Goal: Subscribe to service/newsletter

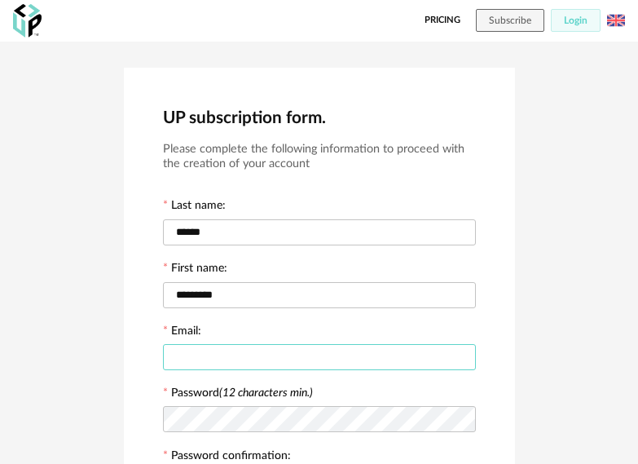
click at [255, 361] on input "text" at bounding box center [319, 357] width 313 height 26
type input "*"
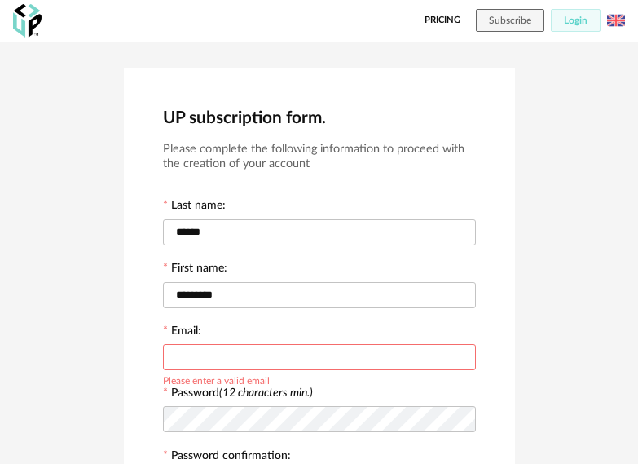
click at [223, 359] on input "text" at bounding box center [319, 357] width 313 height 26
paste input "**********"
type input "**********"
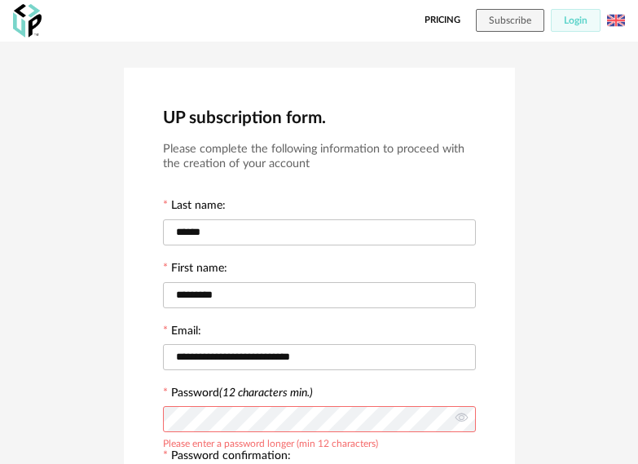
scroll to position [250, 0]
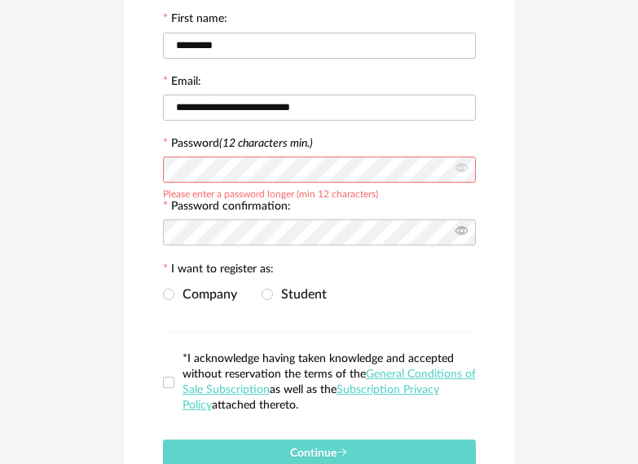
click at [463, 237] on icon at bounding box center [462, 232] width 20 height 33
click at [470, 160] on icon at bounding box center [462, 169] width 20 height 33
click at [270, 297] on span at bounding box center [267, 294] width 11 height 11
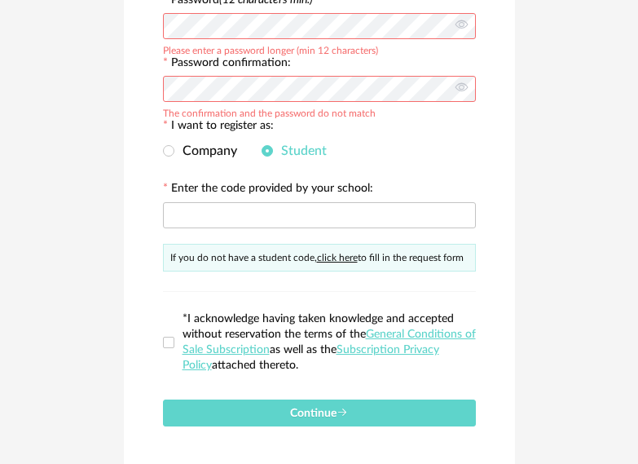
scroll to position [413, 0]
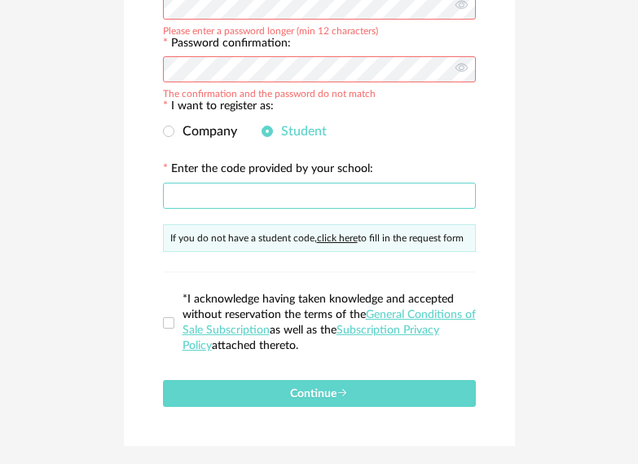
click at [247, 183] on input "text" at bounding box center [319, 196] width 313 height 26
type input "******"
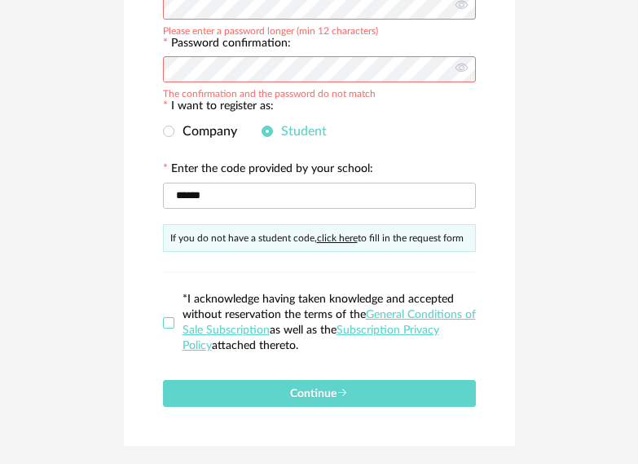
click at [168, 319] on span at bounding box center [168, 322] width 11 height 11
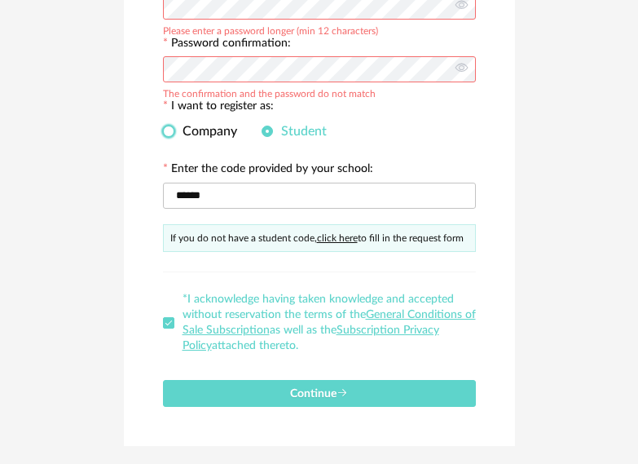
click at [171, 130] on span at bounding box center [168, 131] width 11 height 11
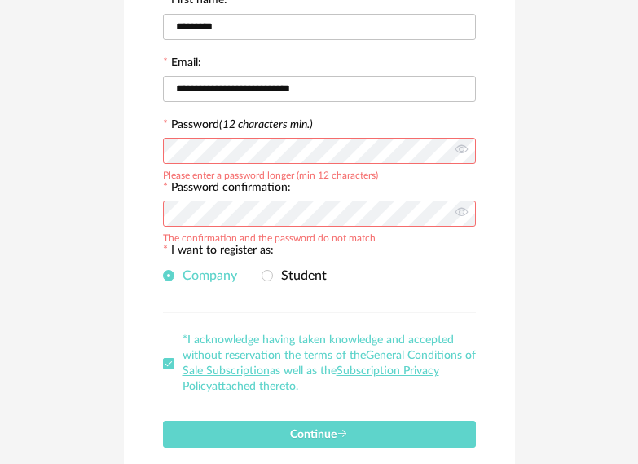
scroll to position [272, 0]
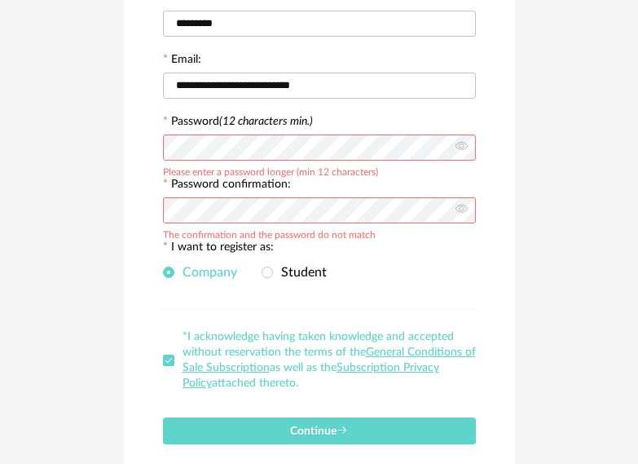
click at [265, 262] on div "Company Student" at bounding box center [319, 273] width 313 height 33
click at [264, 267] on span at bounding box center [267, 272] width 11 height 11
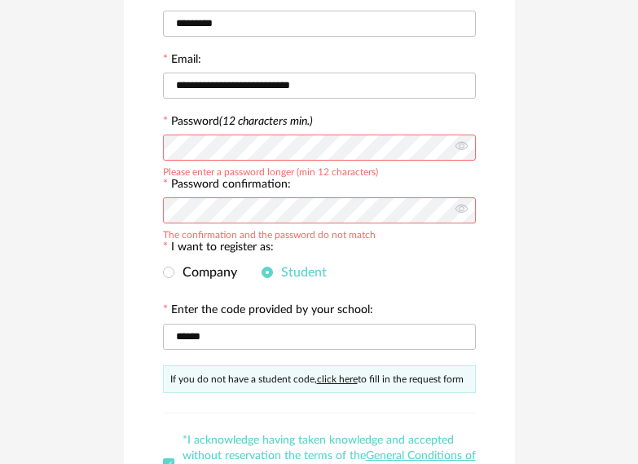
click at [332, 375] on link "click here" at bounding box center [337, 379] width 41 height 10
click at [195, 276] on span "Company" at bounding box center [206, 272] width 63 height 13
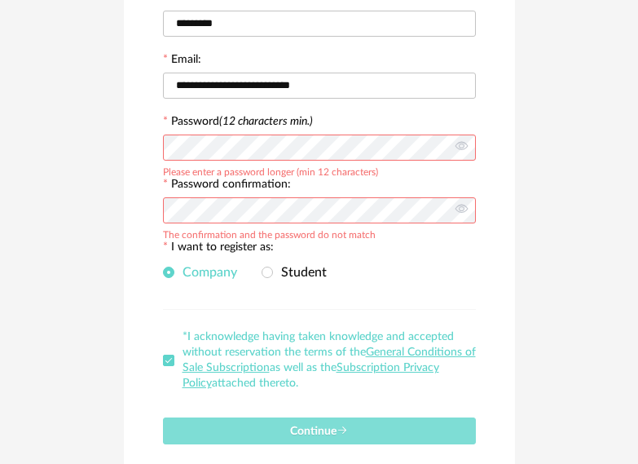
click at [286, 428] on button "Continue" at bounding box center [319, 430] width 313 height 27
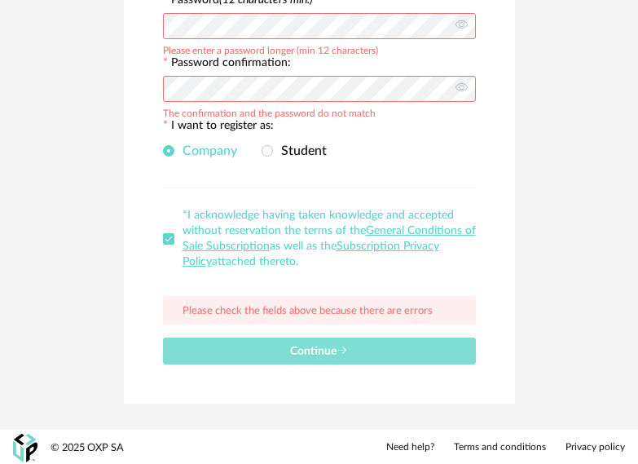
scroll to position [395, 0]
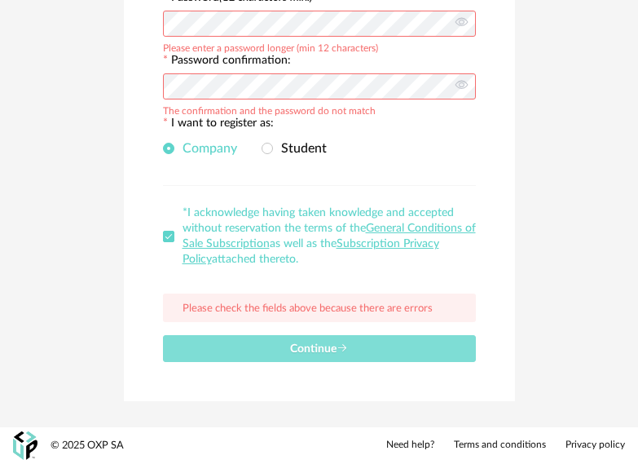
click at [319, 348] on span "Continue" at bounding box center [319, 348] width 58 height 11
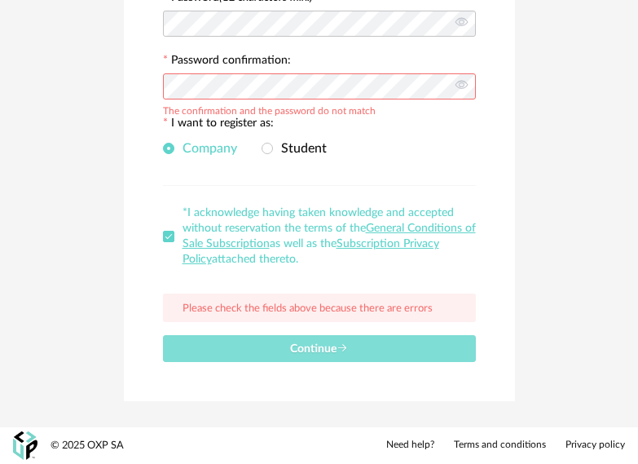
click at [256, 356] on button "Continue" at bounding box center [319, 348] width 313 height 27
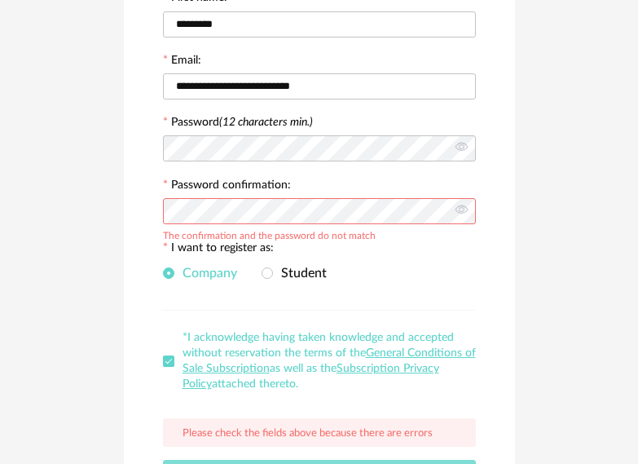
scroll to position [151, 0]
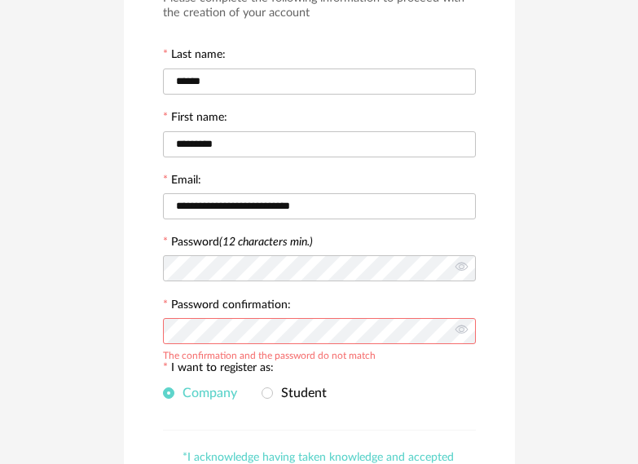
click at [294, 345] on div at bounding box center [319, 331] width 313 height 33
click at [405, 369] on div "I want to register as: Company Student" at bounding box center [319, 385] width 313 height 50
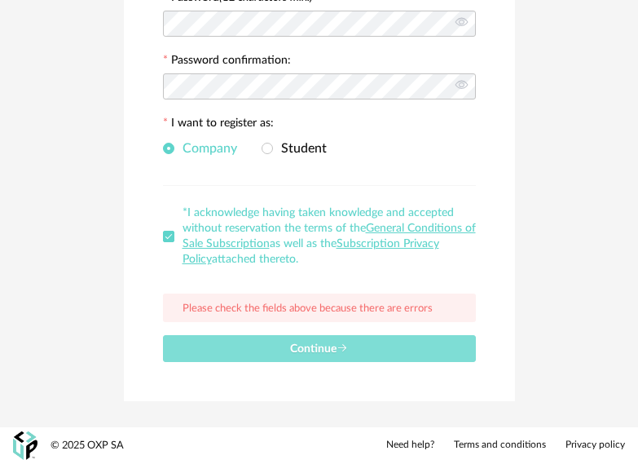
drag, startPoint x: 339, startPoint y: 345, endPoint x: 341, endPoint y: 354, distance: 9.1
click at [339, 347] on icon "submit" at bounding box center [342, 347] width 11 height 11
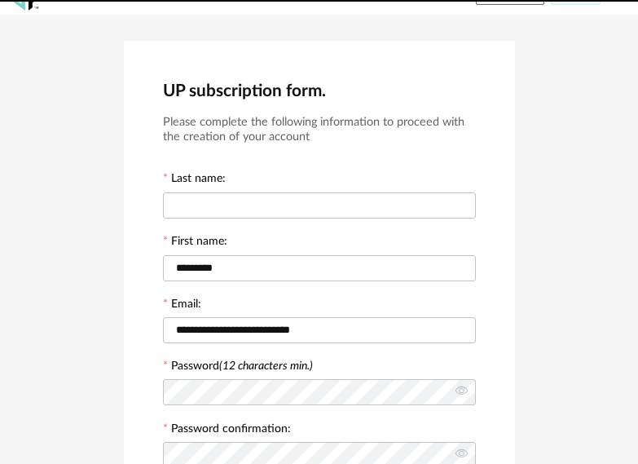
scroll to position [0, 0]
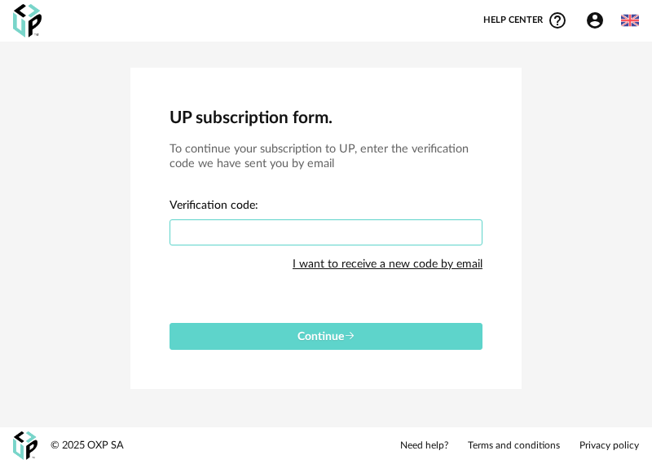
click at [250, 225] on input "text" at bounding box center [326, 232] width 313 height 26
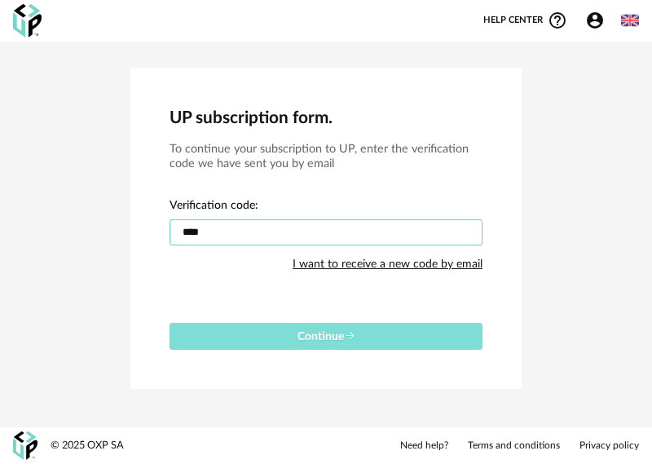
type input "****"
click at [300, 329] on button "Continue" at bounding box center [326, 336] width 313 height 27
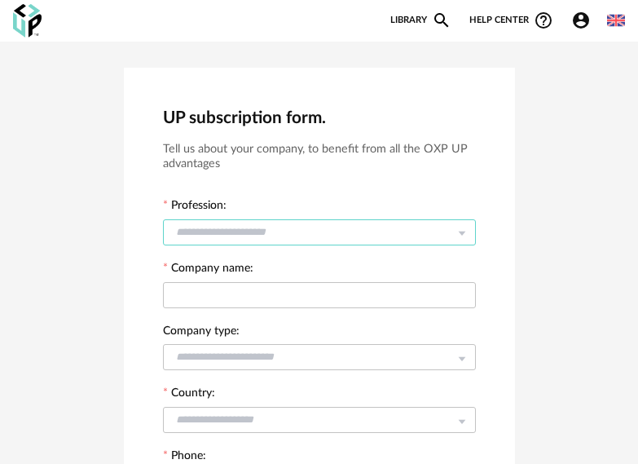
click at [333, 231] on input "text" at bounding box center [319, 232] width 313 height 26
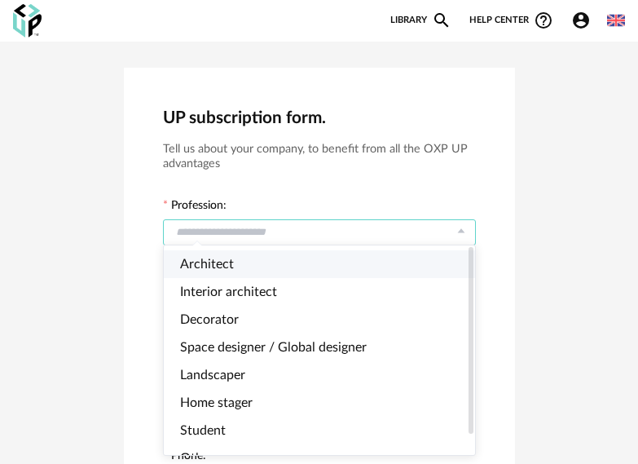
click at [286, 272] on li "Architect" at bounding box center [326, 264] width 325 height 28
type input "*********"
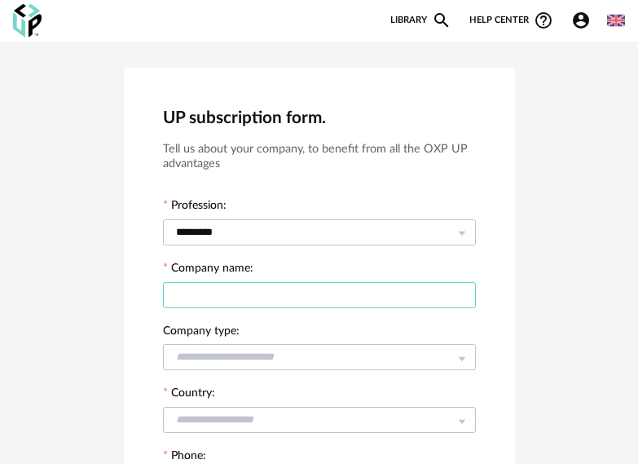
click at [277, 296] on input "text" at bounding box center [319, 295] width 313 height 26
type input "**********"
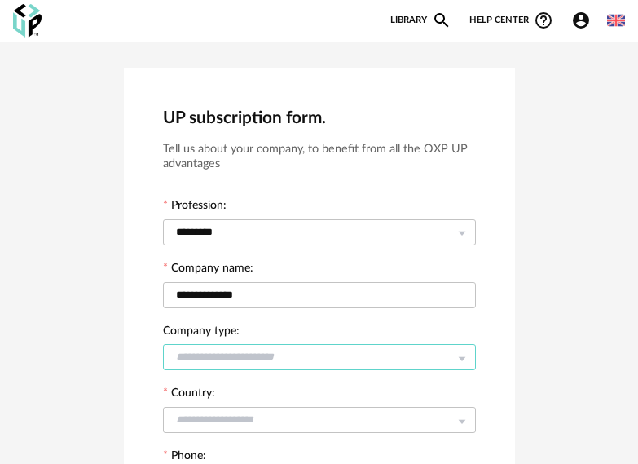
click at [234, 350] on input "text" at bounding box center [319, 357] width 313 height 26
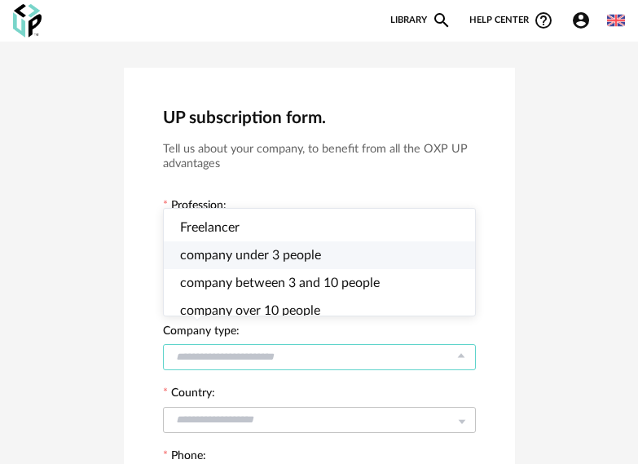
click at [272, 252] on span "company under 3 people" at bounding box center [250, 255] width 141 height 13
type input "**********"
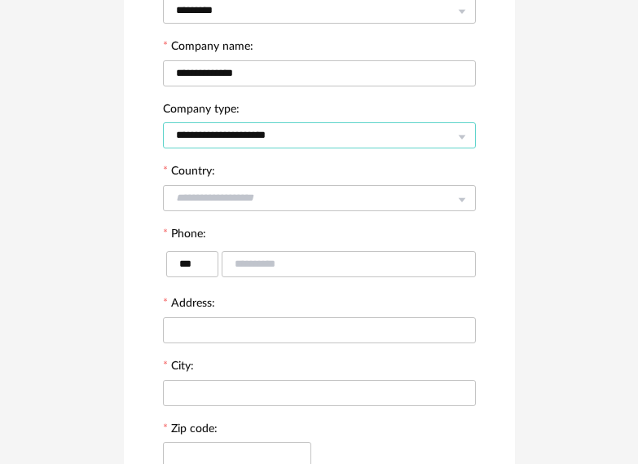
scroll to position [245, 0]
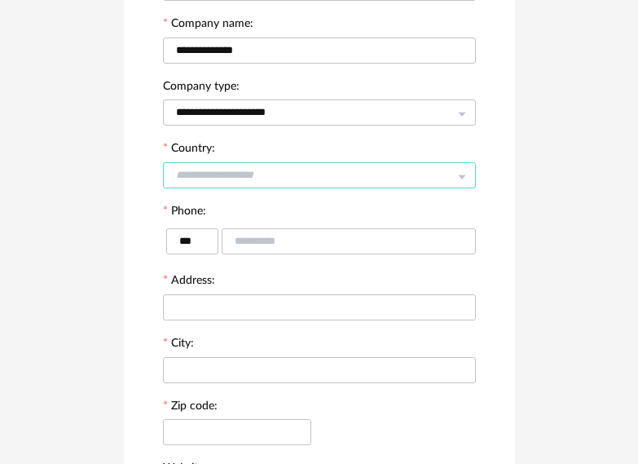
click at [439, 180] on input "text" at bounding box center [319, 175] width 313 height 26
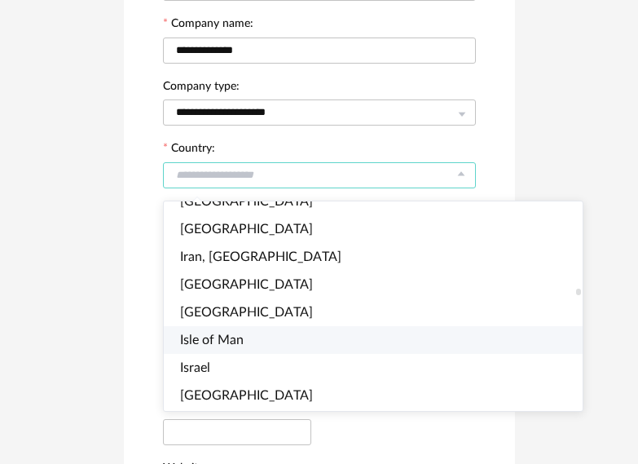
scroll to position [2691, 0]
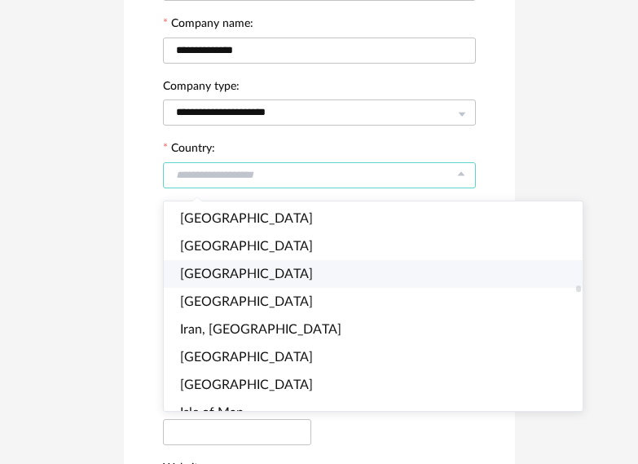
click at [232, 266] on li "India" at bounding box center [380, 274] width 433 height 28
type input "*****"
type input "***"
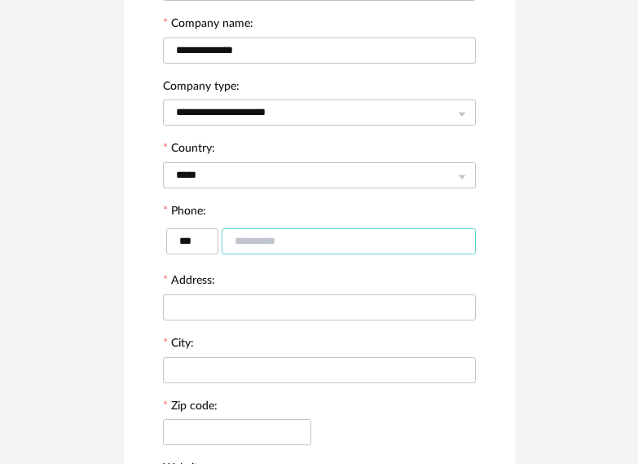
click at [293, 237] on input "text" at bounding box center [349, 241] width 254 height 26
type input "**********"
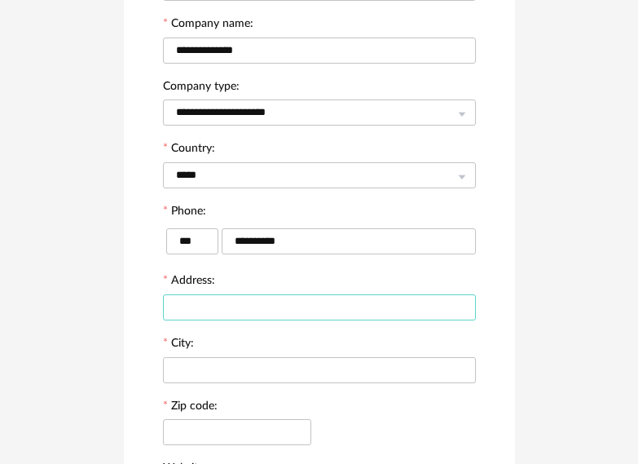
click at [237, 315] on input "text" at bounding box center [319, 307] width 313 height 26
type input "**********"
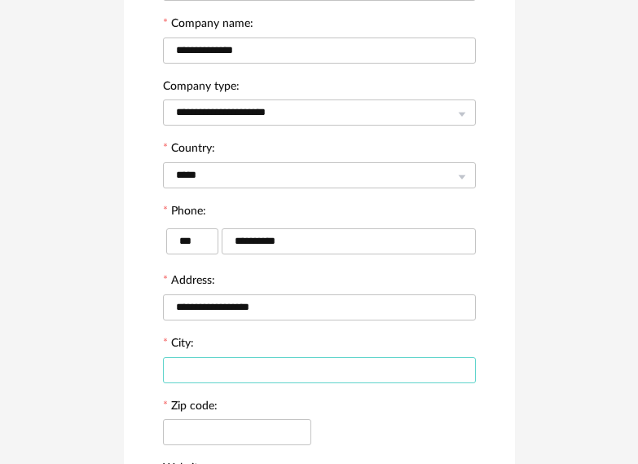
click at [197, 367] on input "text" at bounding box center [319, 370] width 313 height 26
type input "********"
click at [227, 419] on input "text" at bounding box center [237, 432] width 148 height 26
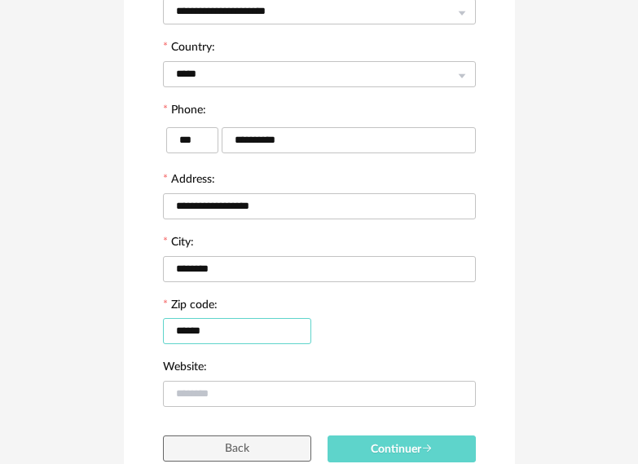
scroll to position [446, 0]
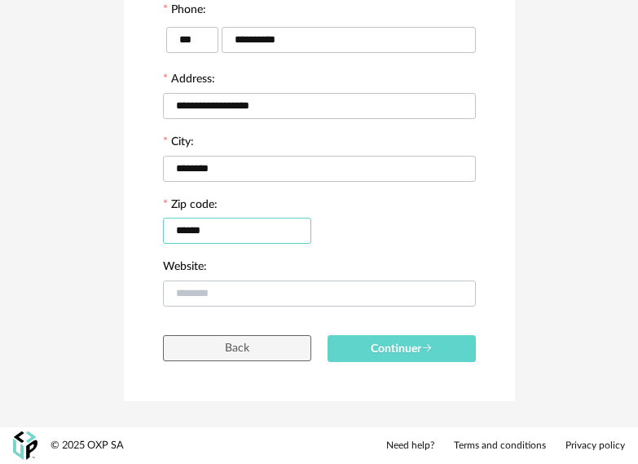
type input "******"
click at [243, 296] on input "text" at bounding box center [319, 294] width 313 height 26
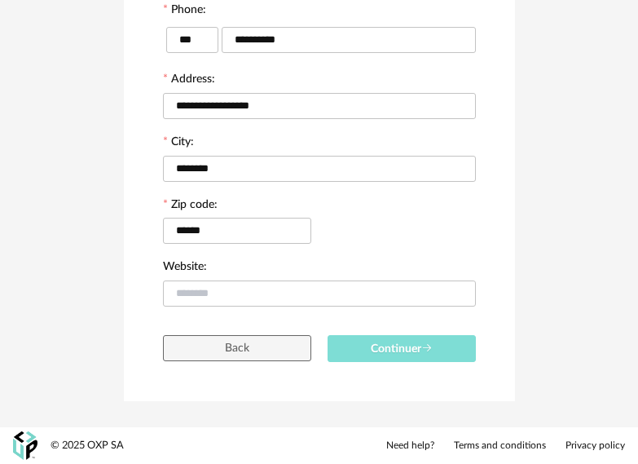
click at [388, 347] on span "Continuer" at bounding box center [402, 348] width 62 height 11
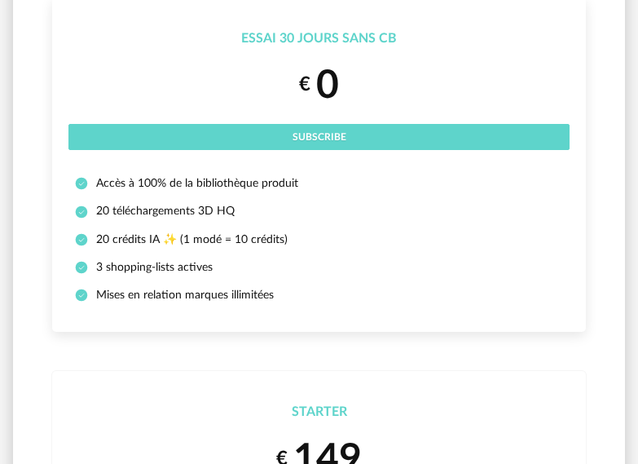
scroll to position [82, 0]
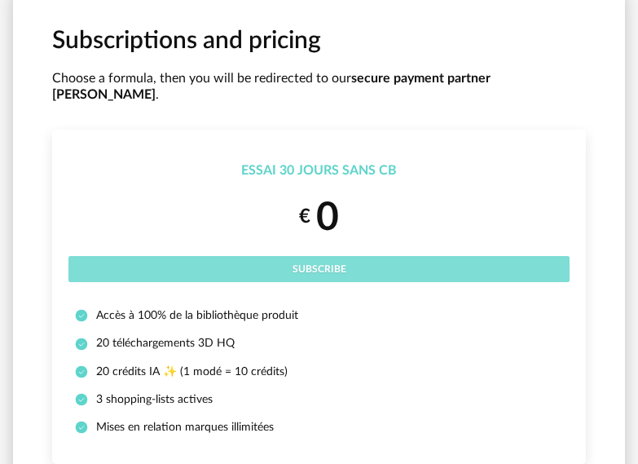
click at [298, 256] on button "Subscribe" at bounding box center [318, 269] width 501 height 26
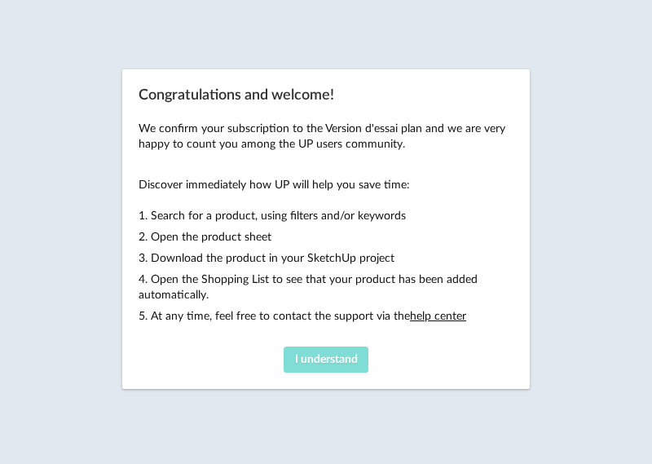
click at [320, 356] on span "I understand" at bounding box center [326, 359] width 63 height 11
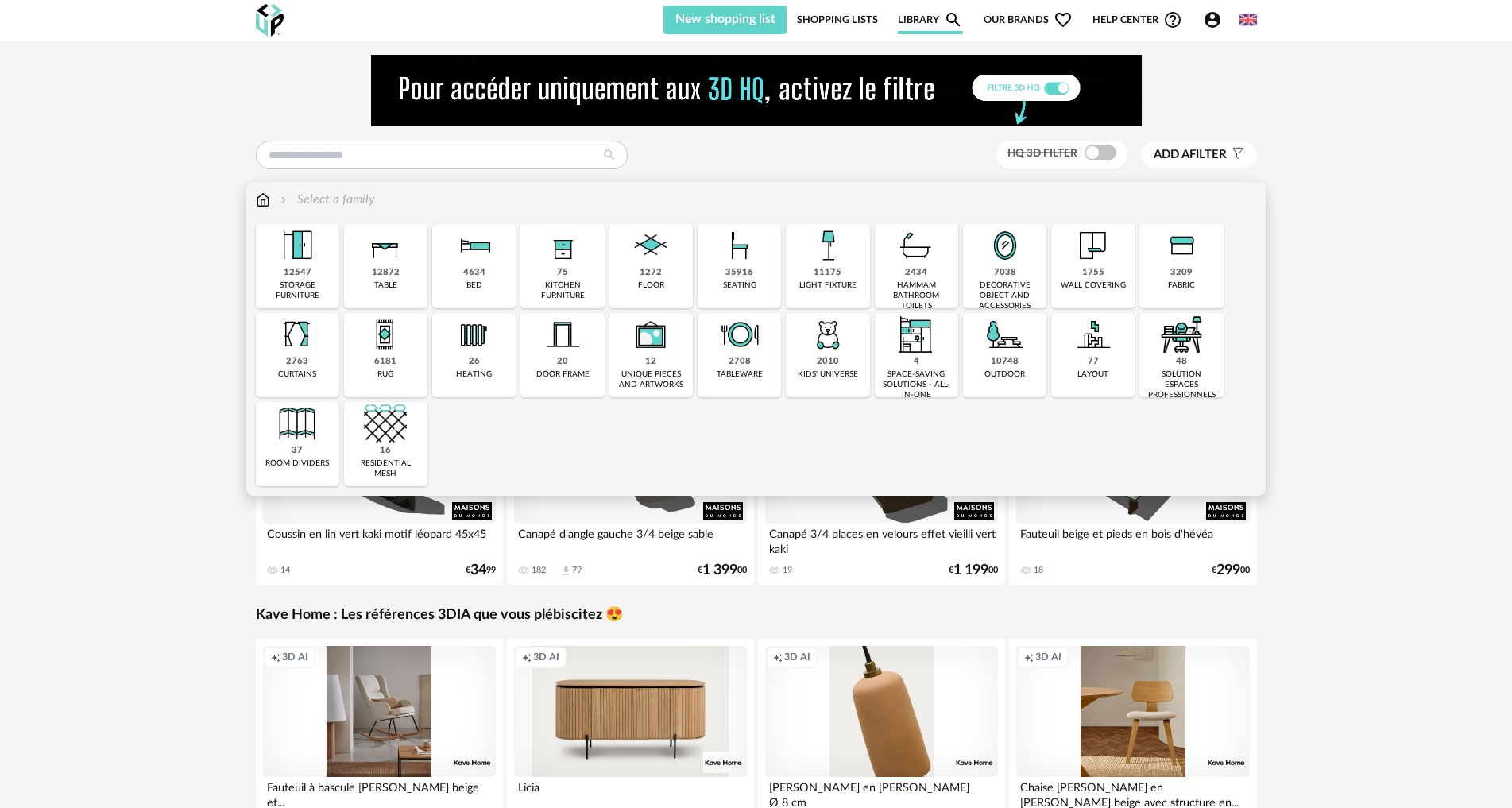
click at [377, 244] on img at bounding box center [385, 246] width 43 height 43
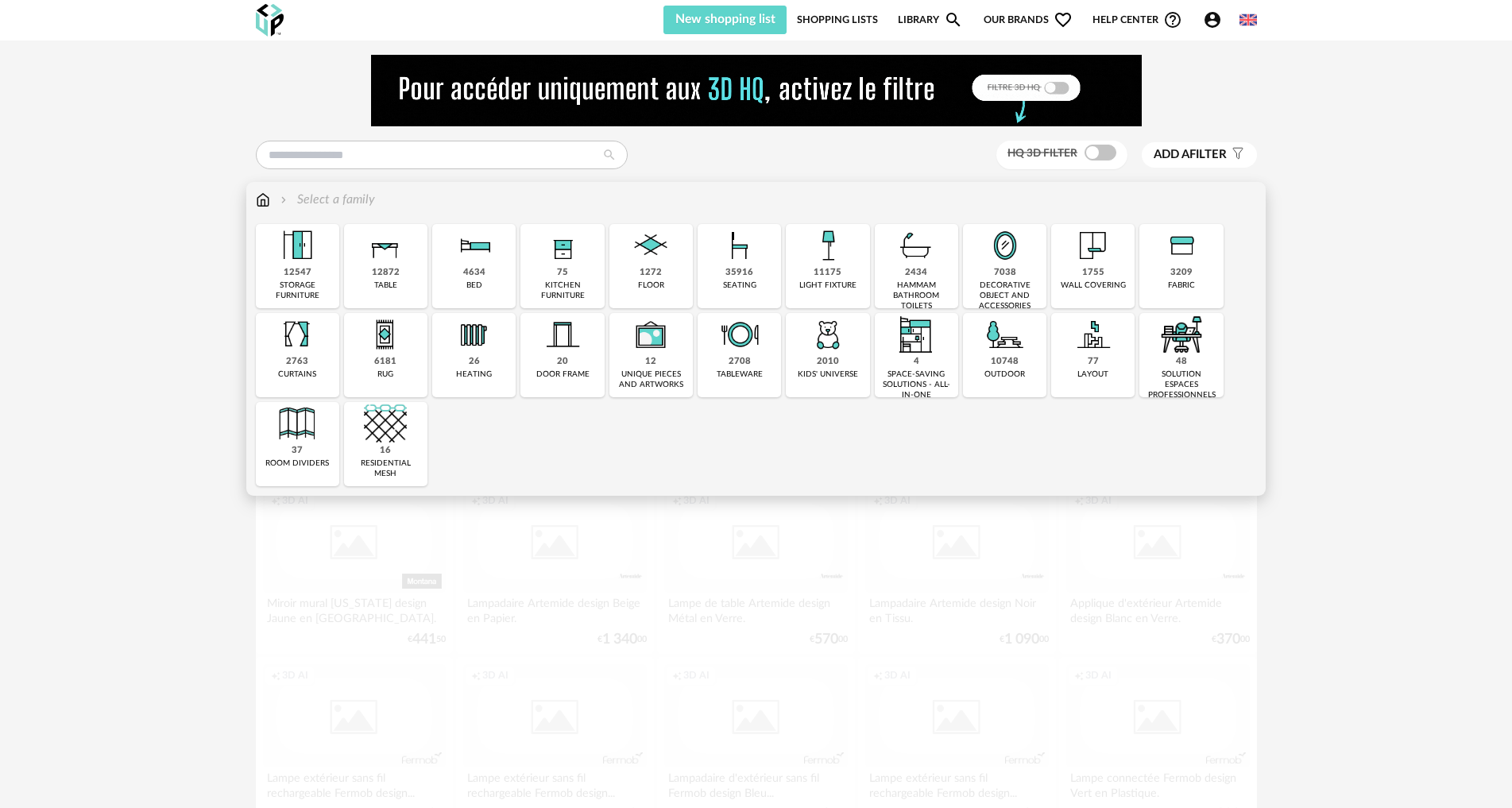
drag, startPoint x: 397, startPoint y: 442, endPoint x: 1207, endPoint y: 178, distance: 851.9
click at [397, 441] on img at bounding box center [385, 424] width 43 height 43
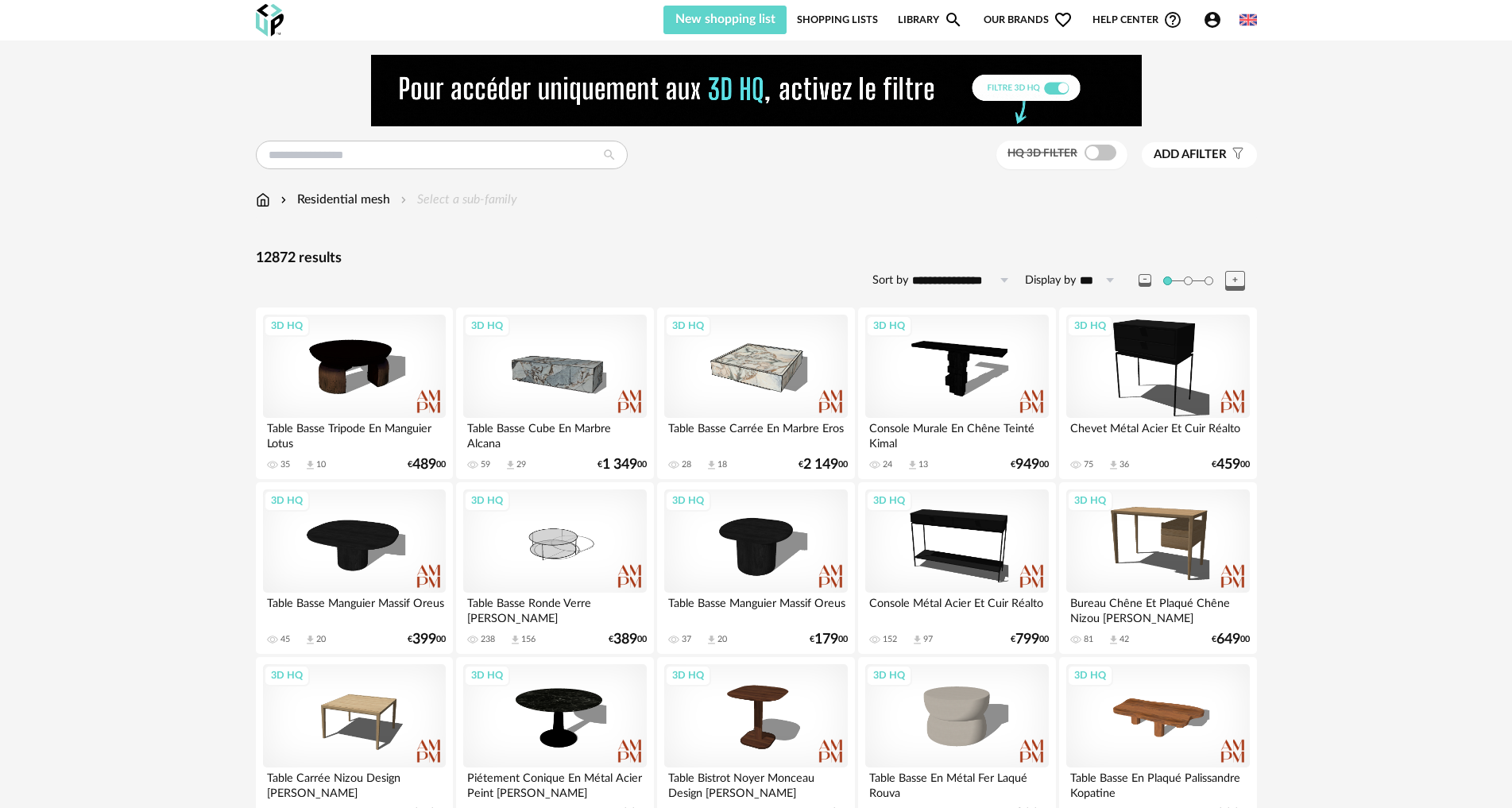
click at [635, 153] on span "Add a filter" at bounding box center [1190, 155] width 73 height 16
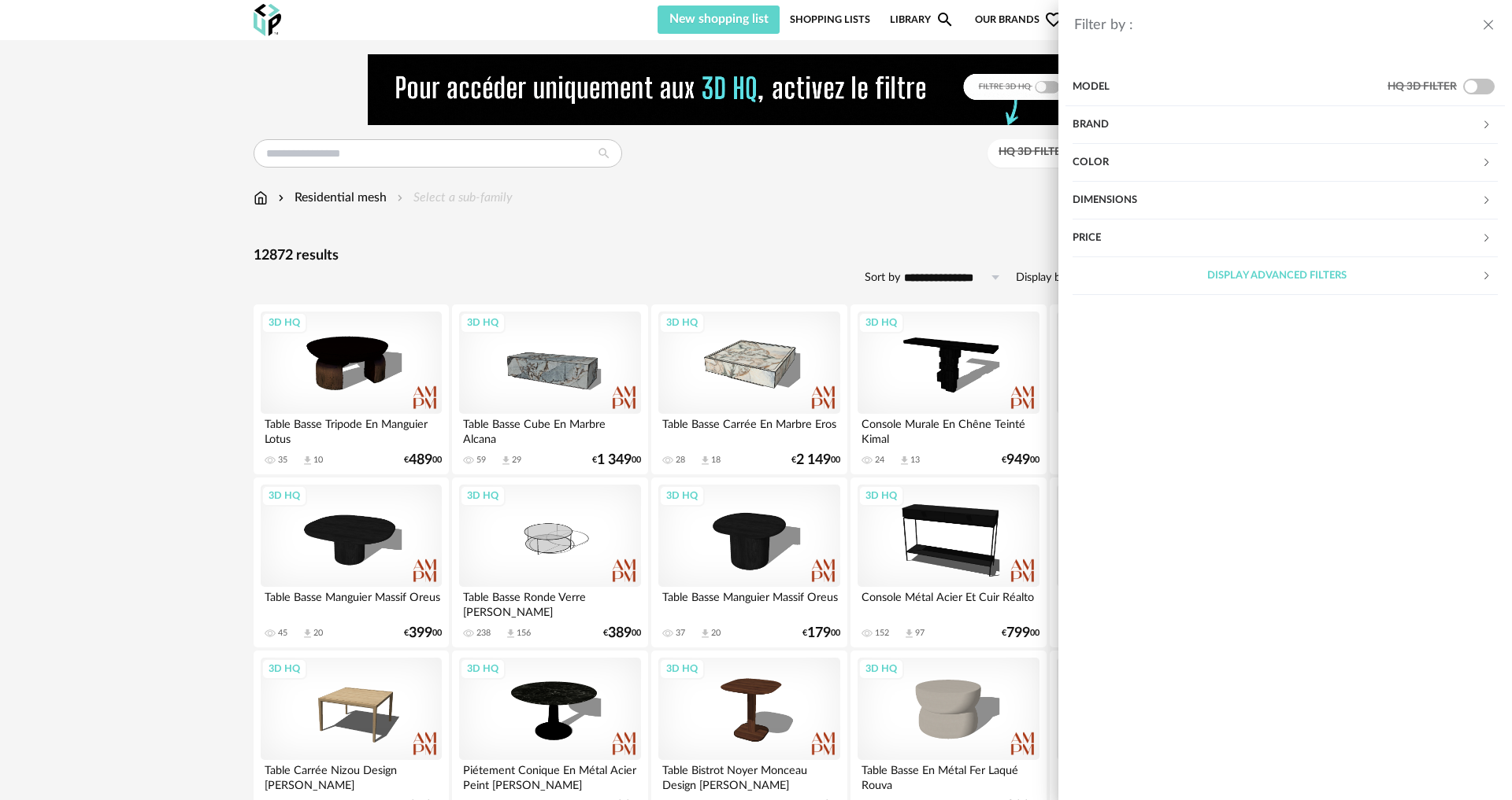
click at [630, 228] on div "Price" at bounding box center [1276, 238] width 408 height 38
click at [630, 281] on span at bounding box center [1433, 284] width 11 height 11
click at [630, 289] on span at bounding box center [1088, 284] width 32 height 15
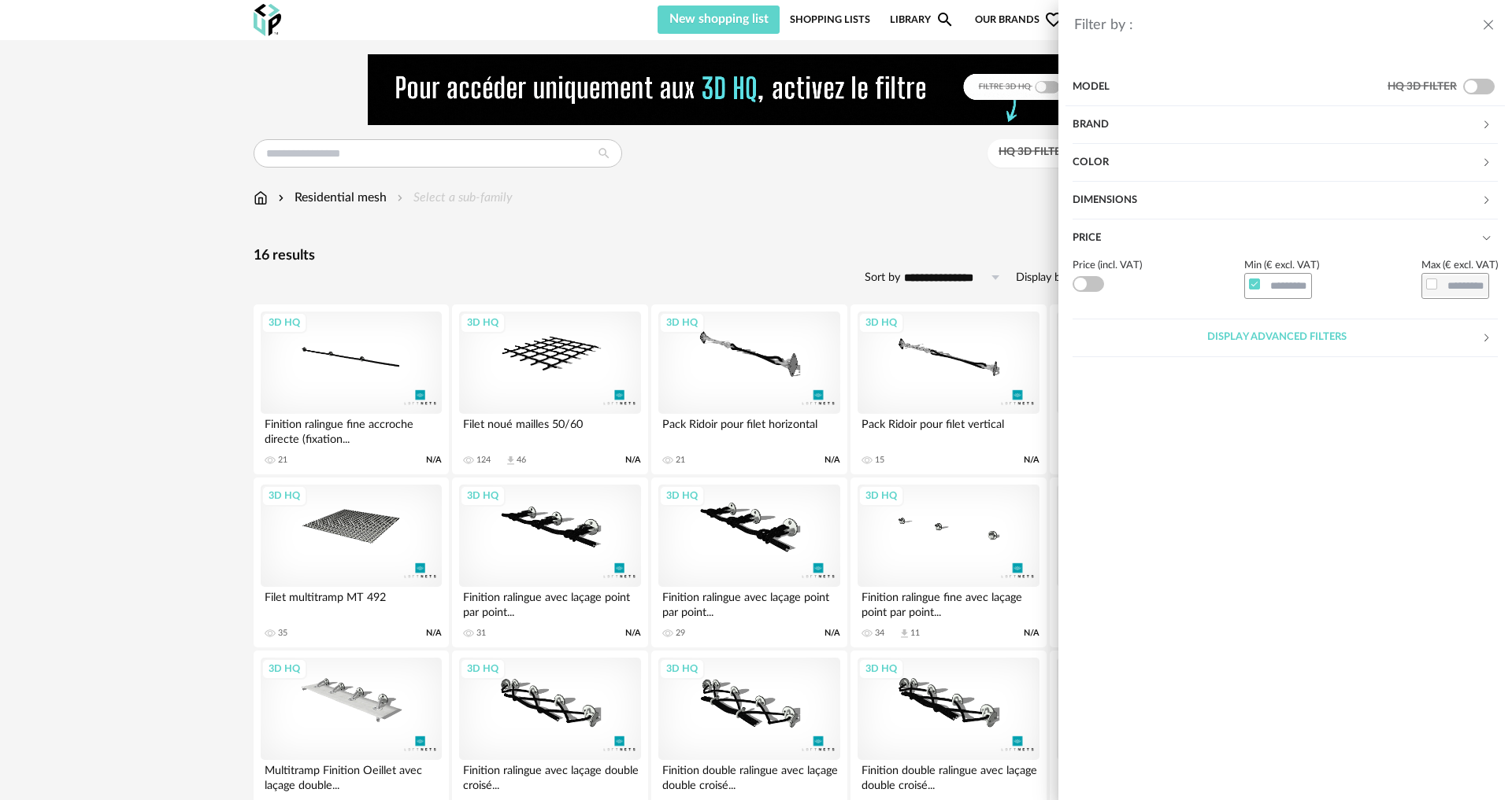
click at [630, 264] on div "Filter by : Model HQ 3D filter Brand &tradition 0 101 Copenhagen 0 366 Concept …" at bounding box center [756, 400] width 1512 height 800
